Goal: Check status: Check status

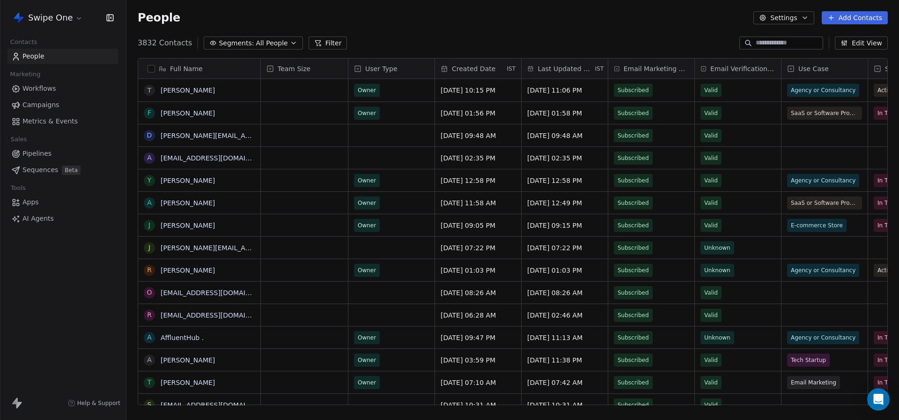
scroll to position [370, 772]
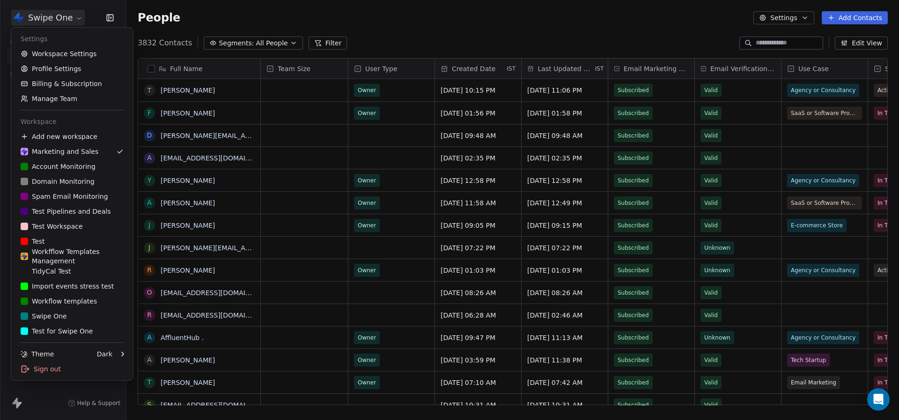
click at [74, 19] on html "Swipe One Contacts People Marketing Workflows Campaigns Metrics & Events Sales …" at bounding box center [449, 210] width 899 height 420
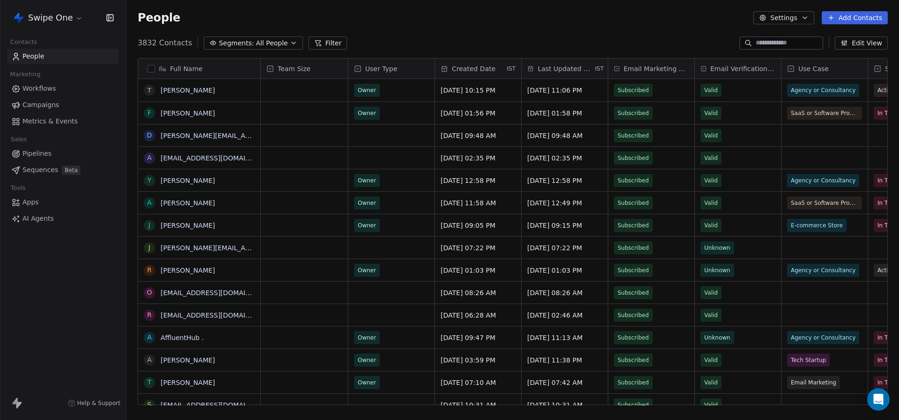
click at [74, 19] on html "Swipe One Contacts People Marketing Workflows Campaigns Metrics & Events Sales …" at bounding box center [449, 210] width 899 height 420
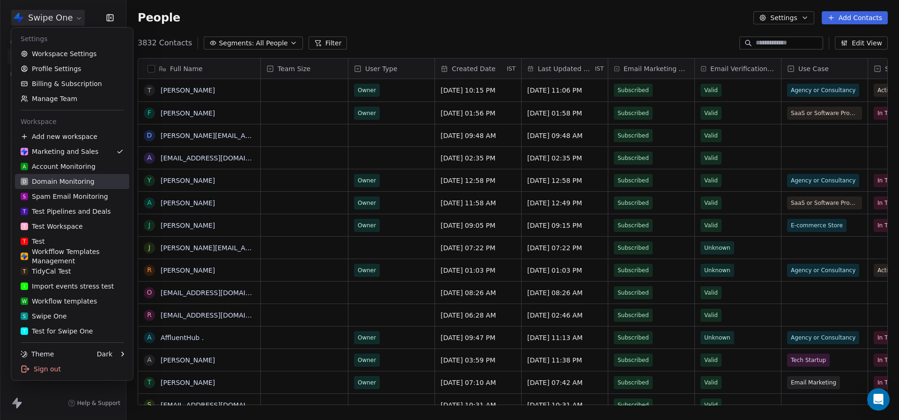
click at [62, 184] on div "D Domain Monitoring" at bounding box center [58, 181] width 74 height 9
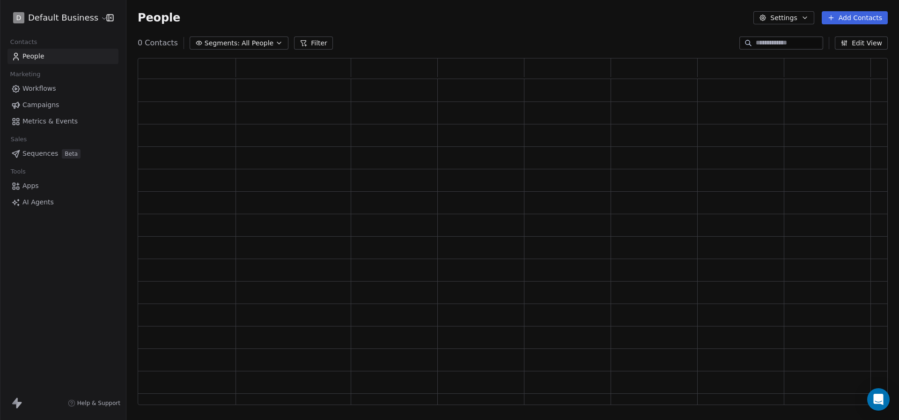
scroll to position [347, 750]
click at [758, 47] on input at bounding box center [789, 42] width 66 height 9
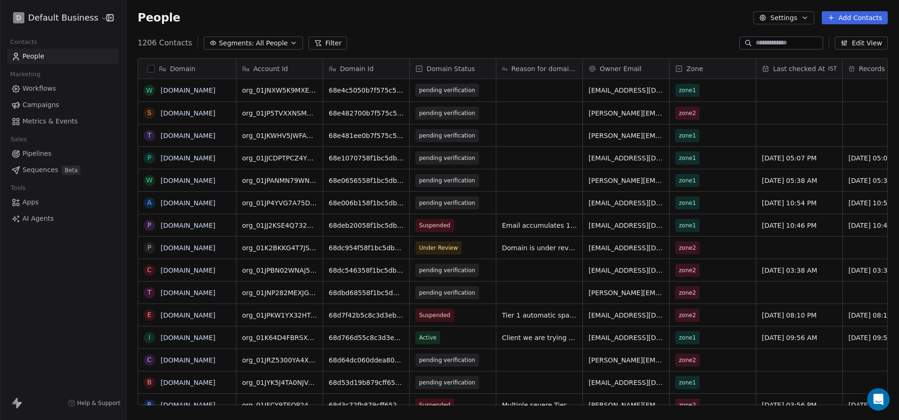
scroll to position [370, 772]
paste input "**********"
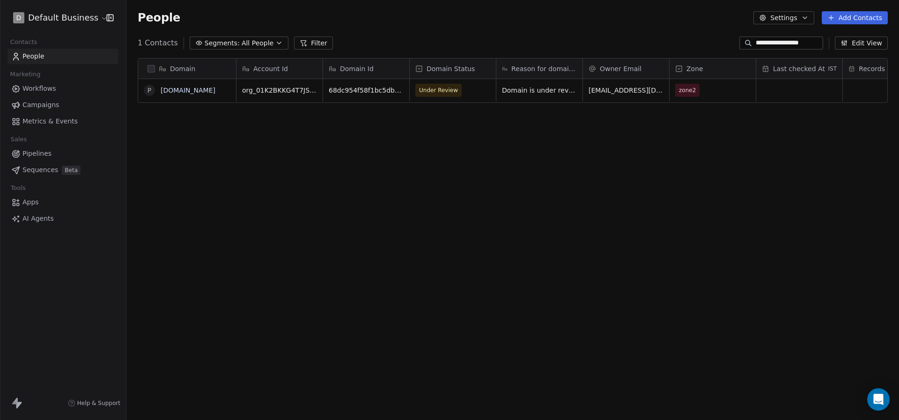
type input "**********"
click at [449, 90] on span "Under Review" at bounding box center [438, 90] width 39 height 9
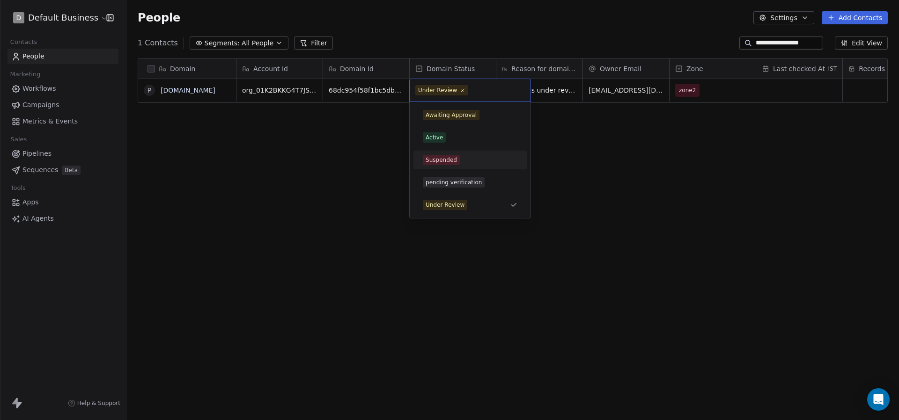
click at [467, 163] on div "Suspended" at bounding box center [470, 160] width 95 height 10
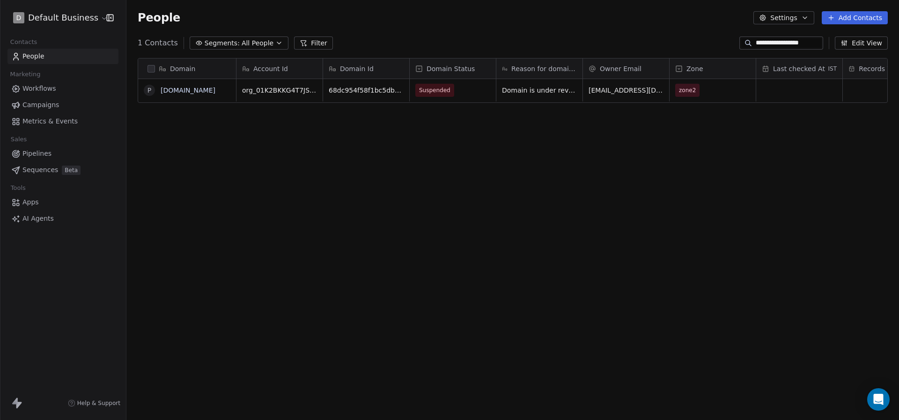
click at [540, 147] on div "Domain p [DOMAIN_NAME] Account Id Domain Id Domain Status Reason for domain upd…" at bounding box center [512, 236] width 772 height 370
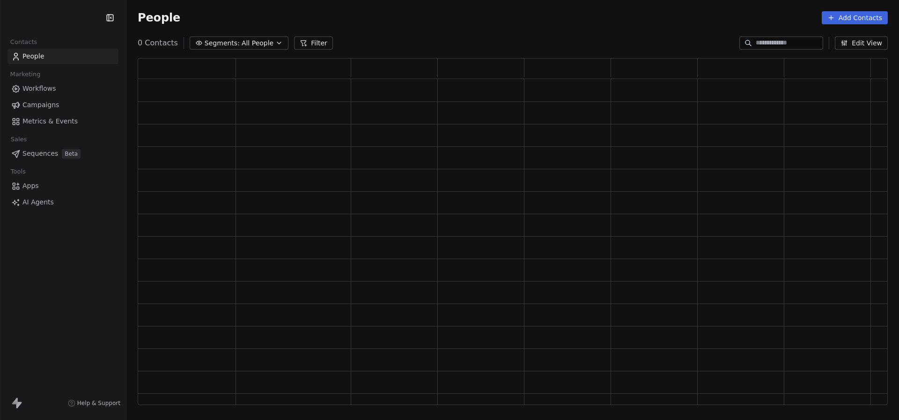
scroll to position [347, 750]
